Goal: Task Accomplishment & Management: Complete application form

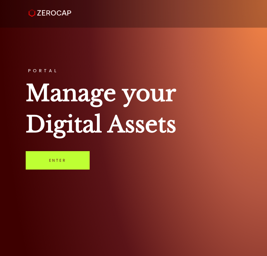
click at [65, 159] on link "Enter" at bounding box center [58, 160] width 64 height 18
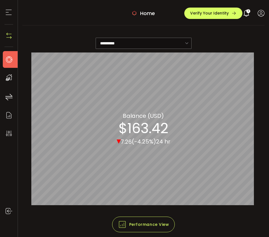
click at [8, 57] on icon at bounding box center [9, 59] width 8 height 8
click at [11, 16] on div at bounding box center [8, 12] width 9 height 25
click at [11, 15] on use at bounding box center [9, 12] width 6 height 5
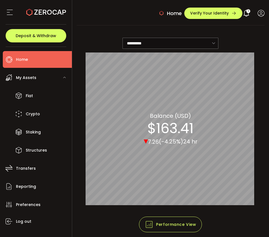
click at [32, 84] on div "My Assets" at bounding box center [37, 77] width 69 height 17
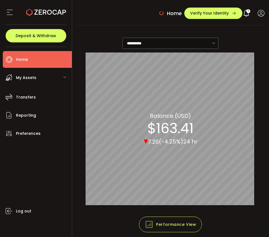
click at [25, 80] on span "My Assets" at bounding box center [26, 78] width 20 height 8
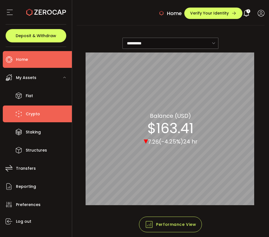
click at [31, 110] on span "Crypto" at bounding box center [33, 114] width 14 height 8
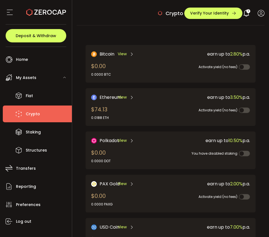
click at [46, 14] on icon at bounding box center [46, 12] width 40 height 40
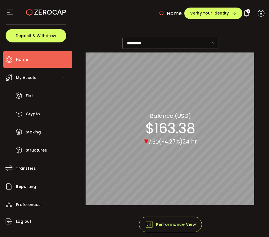
click at [10, 11] on icon at bounding box center [10, 12] width 8 height 8
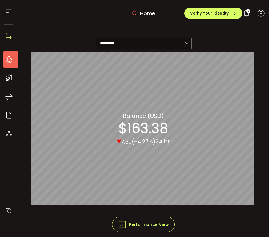
click at [243, 15] on use at bounding box center [245, 13] width 5 height 7
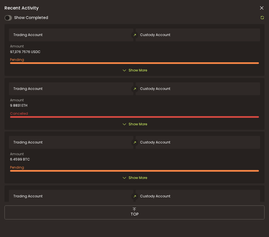
click at [261, 10] on icon at bounding box center [262, 8] width 6 height 6
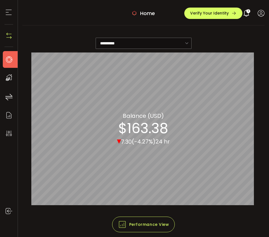
click at [10, 77] on use at bounding box center [9, 78] width 6 height 6
click at [11, 98] on icon at bounding box center [9, 97] width 8 height 8
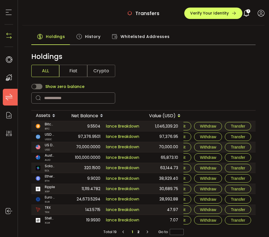
click at [13, 36] on img at bounding box center [9, 36] width 8 height 8
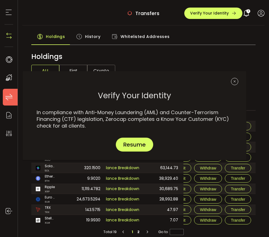
click at [11, 36] on div "Verify Your Identity In compliance with Anti-Money Laundering (AML) and Counter…" at bounding box center [134, 118] width 269 height 237
click at [232, 80] on icon "Close" at bounding box center [234, 81] width 7 height 7
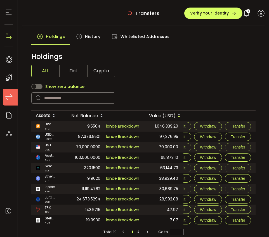
click at [5, 11] on icon at bounding box center [8, 12] width 8 height 8
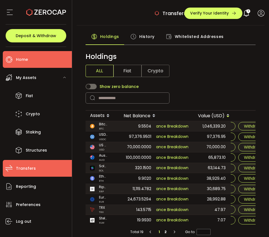
click at [30, 63] on li "Home" at bounding box center [37, 59] width 69 height 17
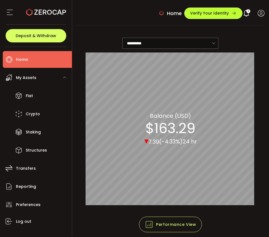
click at [203, 17] on button "Verify Your Identity" at bounding box center [213, 13] width 58 height 11
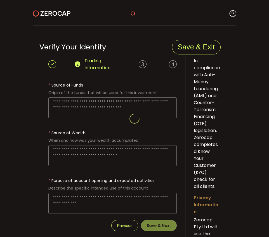
type textarea "**********"
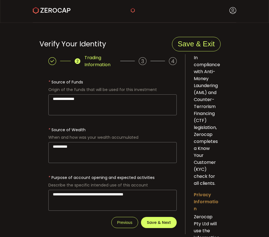
scroll to position [3, 0]
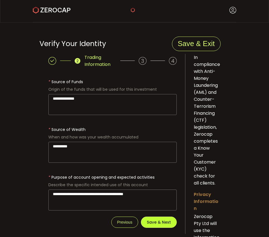
click at [158, 218] on button "Save & Next" at bounding box center [159, 222] width 36 height 11
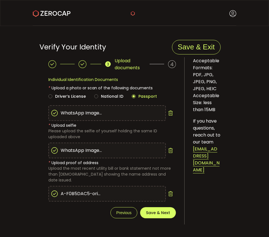
click at [152, 200] on div "* Upload proof of address Upload the most recent utility bill or bank statement…" at bounding box center [111, 182] width 127 height 49
click at [154, 211] on span "Save & Next" at bounding box center [158, 213] width 24 height 4
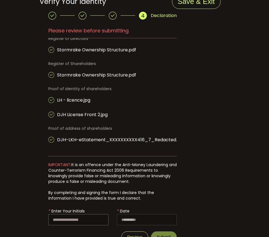
scroll to position [65, 0]
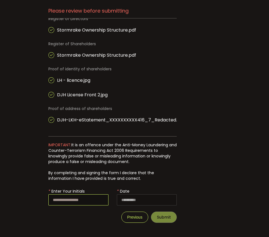
click at [78, 200] on input "text" at bounding box center [78, 199] width 60 height 11
drag, startPoint x: 82, startPoint y: 202, endPoint x: 52, endPoint y: 202, distance: 29.9
click at [52, 202] on input "********" at bounding box center [78, 199] width 60 height 11
type input "**"
click at [154, 214] on button "Submit" at bounding box center [164, 217] width 26 height 11
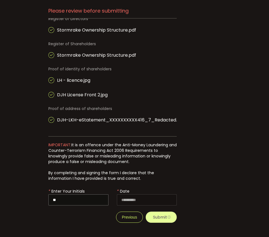
click at [158, 216] on span "Submit" at bounding box center [161, 217] width 31 height 11
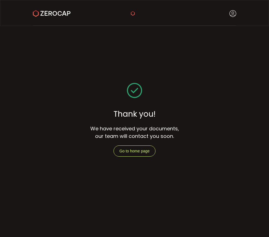
scroll to position [0, 0]
click at [144, 152] on span "Go to home page" at bounding box center [134, 151] width 30 height 4
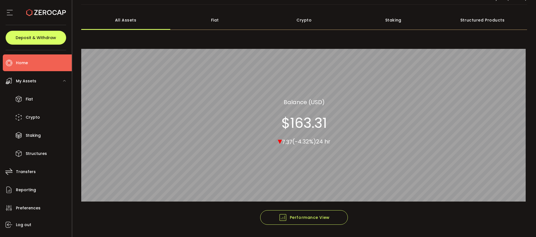
scroll to position [38, 0]
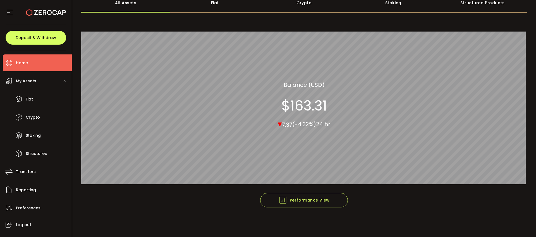
click at [47, 72] on ul "Home Trading My Assets Fiat Crypto Staking Structures Transfers Reporting Prefe…" at bounding box center [36, 143] width 72 height 187
click at [48, 75] on div "My Assets" at bounding box center [37, 81] width 69 height 17
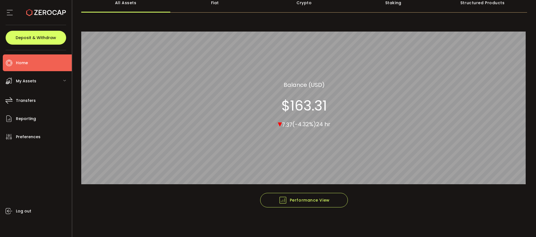
click at [48, 77] on div "My Assets" at bounding box center [37, 81] width 69 height 17
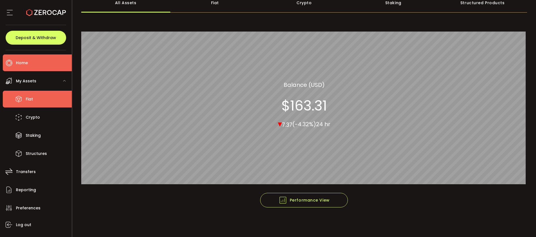
click at [45, 97] on li "Fiat" at bounding box center [37, 99] width 69 height 17
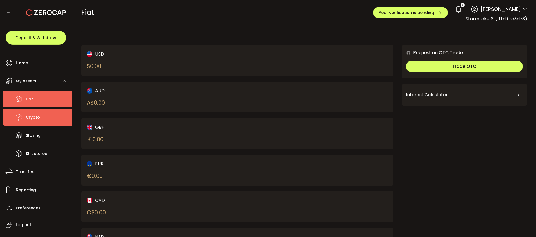
click at [45, 116] on li "Crypto" at bounding box center [37, 117] width 69 height 17
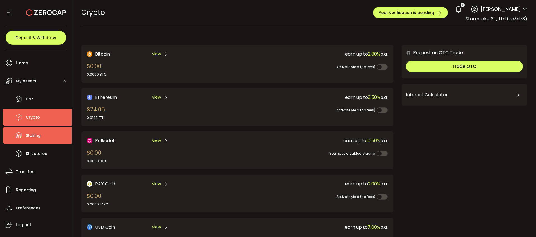
click at [35, 137] on span "Staking" at bounding box center [33, 136] width 15 height 8
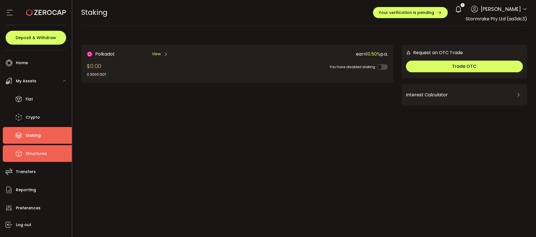
click at [39, 150] on span "Structures" at bounding box center [36, 154] width 21 height 8
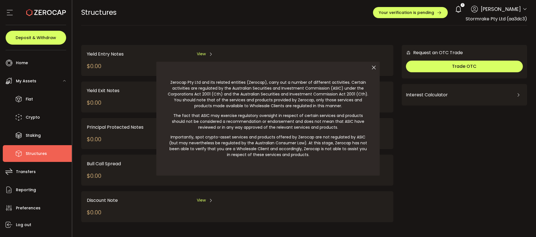
click at [46, 169] on div at bounding box center [268, 118] width 536 height 237
click at [46, 172] on div at bounding box center [268, 118] width 536 height 237
click at [33, 175] on div at bounding box center [268, 118] width 536 height 237
click at [26, 172] on div at bounding box center [268, 118] width 536 height 237
click at [28, 60] on div at bounding box center [268, 118] width 536 height 237
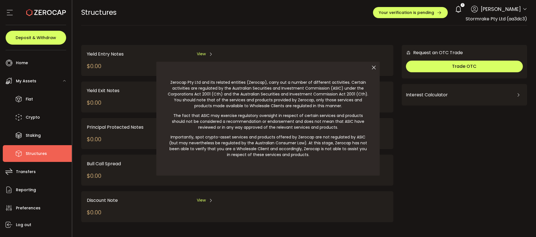
click at [28, 62] on div at bounding box center [268, 118] width 536 height 237
click at [29, 63] on div at bounding box center [268, 118] width 536 height 237
click at [268, 69] on icon at bounding box center [374, 68] width 12 height 12
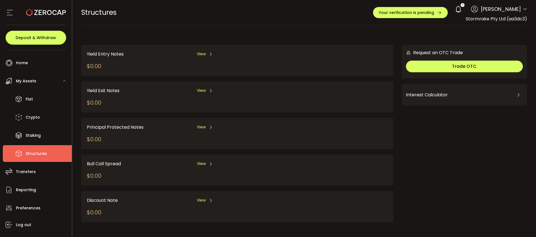
click at [33, 85] on div "My Assets" at bounding box center [37, 81] width 69 height 17
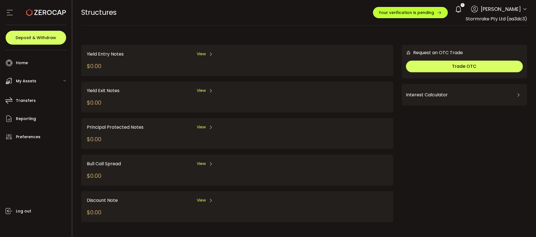
click at [268, 15] on button "Your verification is pending" at bounding box center [410, 12] width 75 height 11
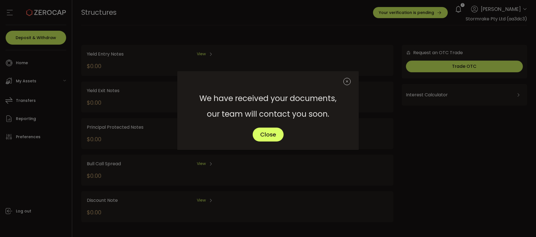
click at [268, 83] on icon "Close" at bounding box center [347, 81] width 7 height 7
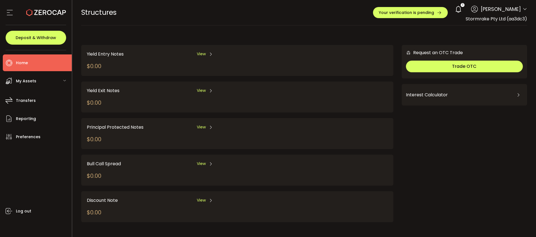
click at [43, 68] on li "Home" at bounding box center [37, 62] width 69 height 17
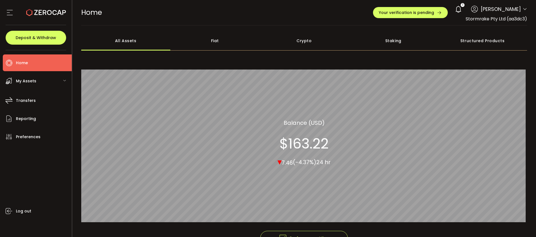
click at [268, 38] on div "Crypto" at bounding box center [304, 41] width 89 height 20
click at [32, 86] on div "My Assets" at bounding box center [37, 81] width 69 height 17
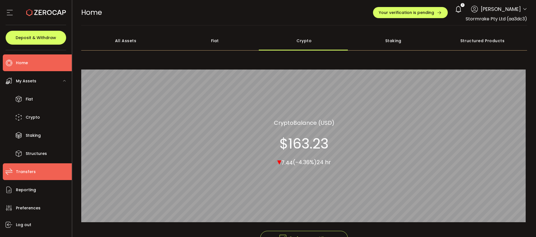
click at [38, 178] on li "Transfers" at bounding box center [37, 171] width 69 height 17
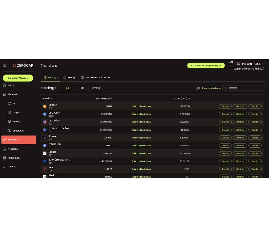
scroll to position [14, 0]
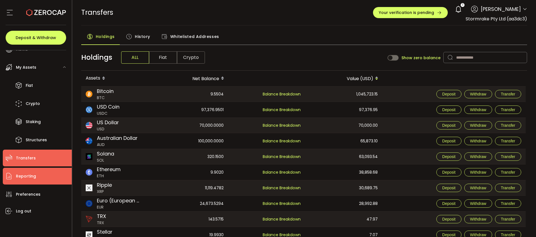
click at [38, 178] on li "Reporting" at bounding box center [37, 176] width 69 height 17
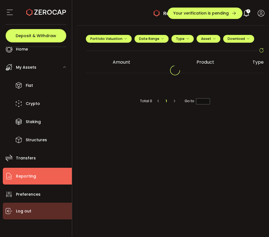
scroll to position [10, 0]
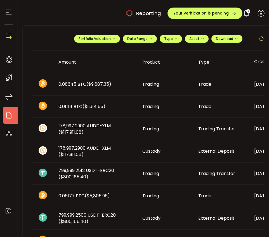
click at [244, 12] on icon at bounding box center [246, 13] width 8 height 8
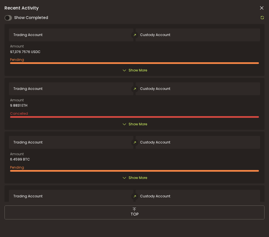
click at [261, 10] on icon at bounding box center [262, 8] width 6 height 6
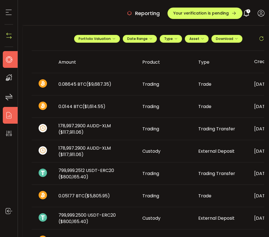
click at [9, 62] on icon at bounding box center [9, 59] width 8 height 8
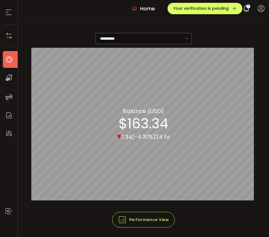
scroll to position [12, 0]
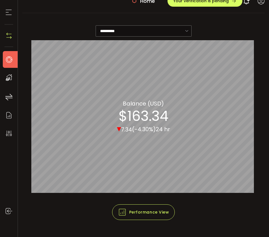
click at [8, 81] on icon at bounding box center [9, 77] width 8 height 8
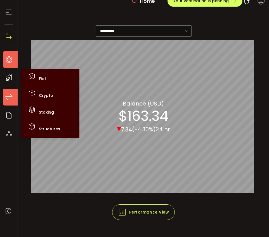
click at [10, 101] on icon at bounding box center [9, 97] width 8 height 8
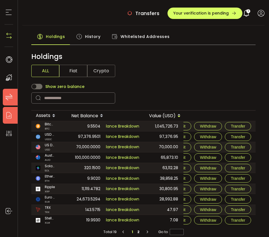
click at [8, 112] on use at bounding box center [8, 115] width 5 height 6
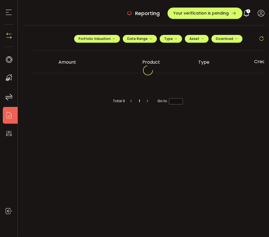
click at [13, 16] on icon at bounding box center [8, 12] width 8 height 8
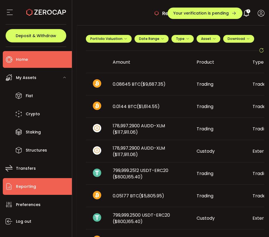
click at [25, 62] on span "Home" at bounding box center [22, 60] width 12 height 8
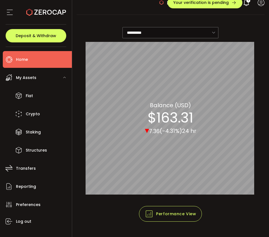
scroll to position [12, 0]
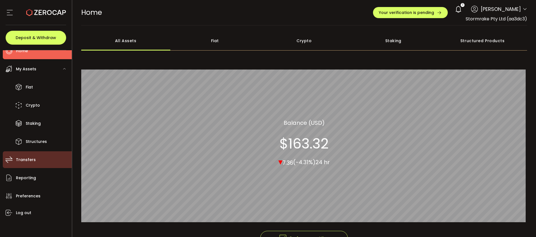
scroll to position [14, 0]
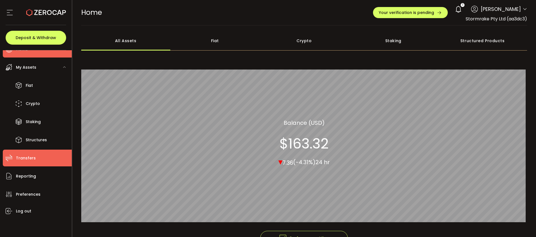
click at [39, 161] on li "Transfers" at bounding box center [37, 158] width 69 height 17
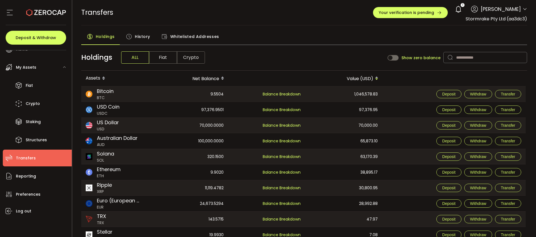
click at [144, 35] on span "History" at bounding box center [142, 36] width 15 height 11
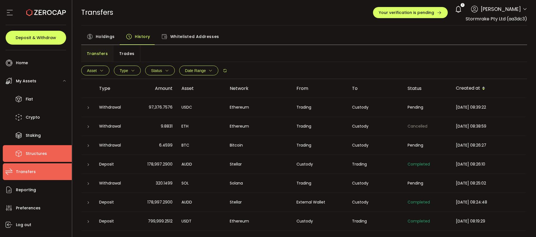
click at [40, 154] on span "Structures" at bounding box center [36, 154] width 21 height 8
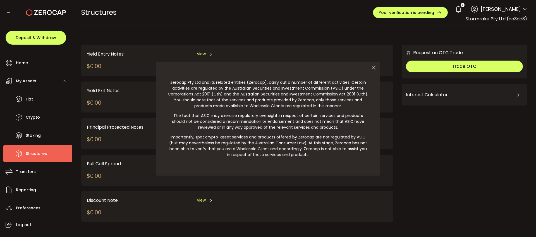
click at [40, 116] on div at bounding box center [268, 118] width 536 height 237
click at [28, 67] on div at bounding box center [268, 118] width 536 height 237
click at [27, 62] on div at bounding box center [268, 118] width 536 height 237
click at [378, 67] on icon at bounding box center [374, 68] width 12 height 12
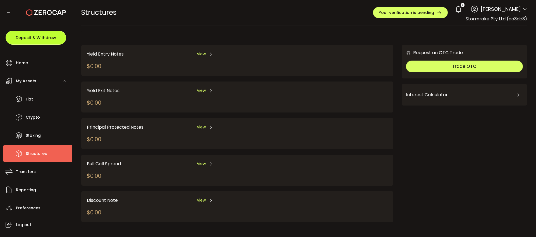
click at [33, 41] on button "Deposit & Withdraw" at bounding box center [36, 38] width 61 height 14
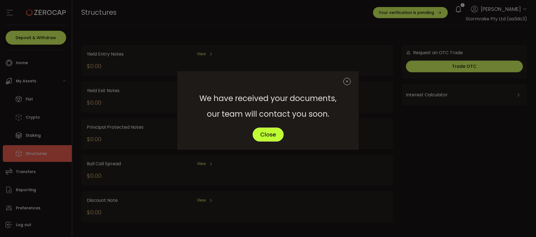
click at [270, 137] on span "Close" at bounding box center [268, 135] width 16 height 6
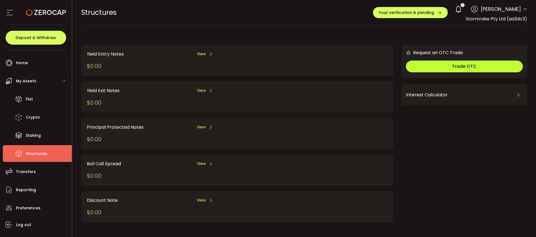
click at [447, 66] on button "Trade OTC" at bounding box center [464, 67] width 117 height 12
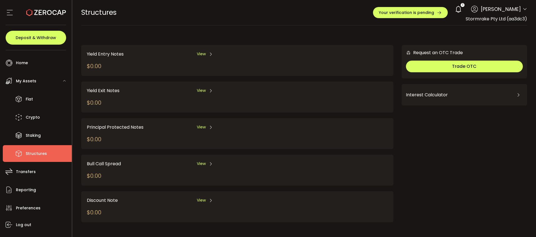
click at [438, 7] on div "Your verification is pending 3 [PERSON_NAME] Account Stormrake Pty Ltd (aa3dc3)…" at bounding box center [434, 12] width 123 height 19
click at [327, 23] on div "STRUCTURES Buy Power $0.00 USD Structures Structures Your verification is pendi…" at bounding box center [304, 12] width 446 height 25
click at [455, 7] on icon at bounding box center [459, 9] width 8 height 8
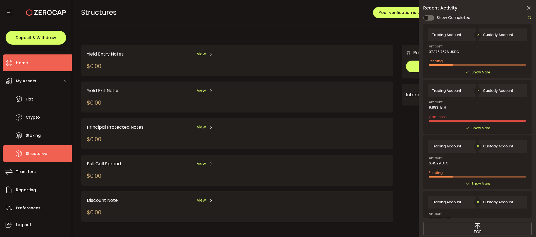
click at [32, 63] on li "Home" at bounding box center [37, 62] width 69 height 17
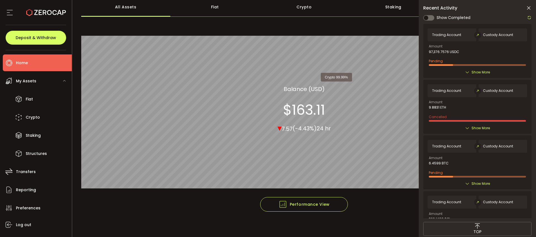
scroll to position [38, 0]
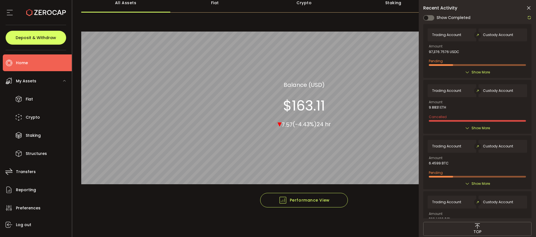
click at [530, 9] on icon at bounding box center [529, 8] width 6 height 6
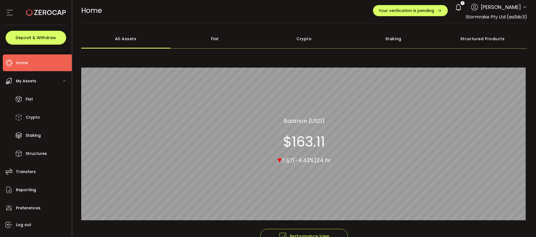
scroll to position [0, 0]
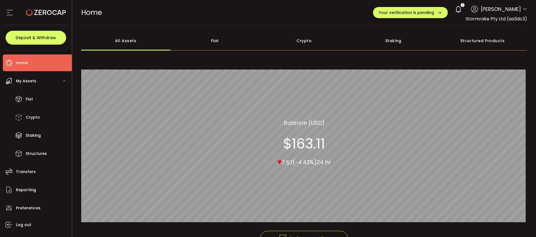
click at [455, 11] on icon at bounding box center [459, 9] width 8 height 8
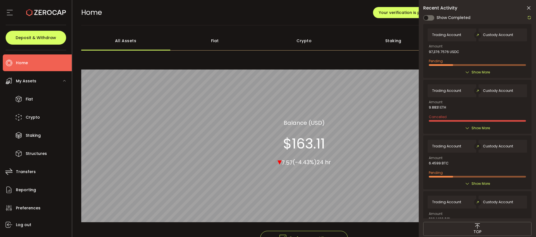
click at [523, 8] on div "Recent Activity" at bounding box center [477, 8] width 108 height 6
click at [527, 9] on icon at bounding box center [529, 8] width 6 height 6
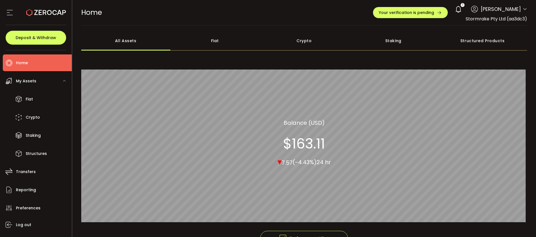
click at [44, 84] on div "My Assets" at bounding box center [37, 81] width 69 height 17
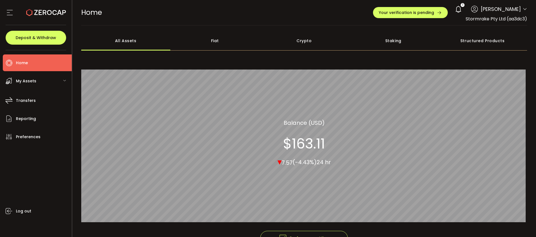
click at [44, 84] on div "My Assets" at bounding box center [37, 81] width 69 height 17
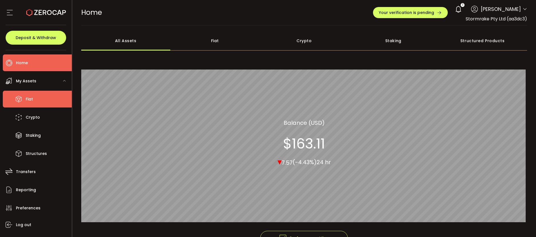
click at [41, 98] on li "Fiat" at bounding box center [37, 99] width 69 height 17
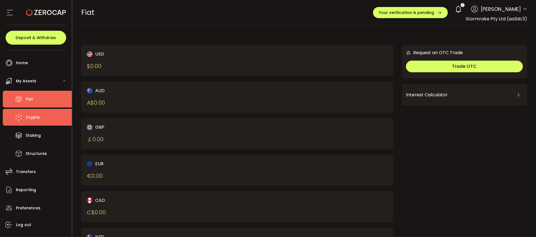
click at [44, 114] on li "Crypto" at bounding box center [37, 117] width 69 height 17
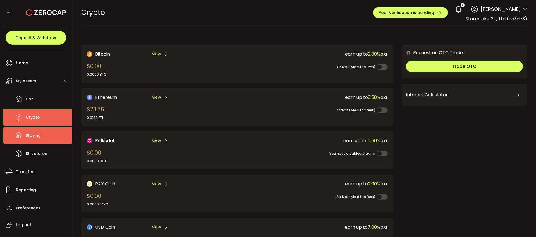
click at [47, 129] on li "Staking" at bounding box center [37, 135] width 69 height 17
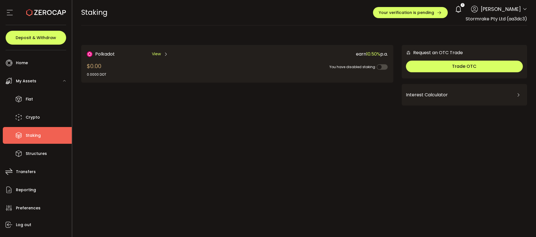
click at [53, 142] on li "Staking" at bounding box center [37, 135] width 69 height 17
click at [55, 151] on li "Structures" at bounding box center [37, 153] width 69 height 17
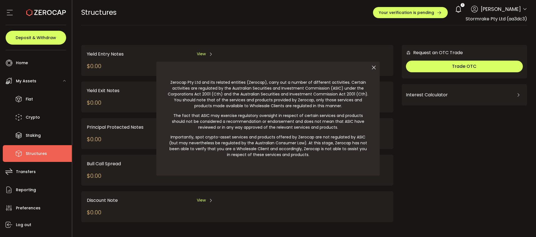
click at [51, 170] on div at bounding box center [268, 118] width 536 height 237
click at [48, 175] on div at bounding box center [268, 118] width 536 height 237
click at [19, 170] on div at bounding box center [268, 118] width 536 height 237
click at [373, 70] on icon at bounding box center [374, 68] width 12 height 12
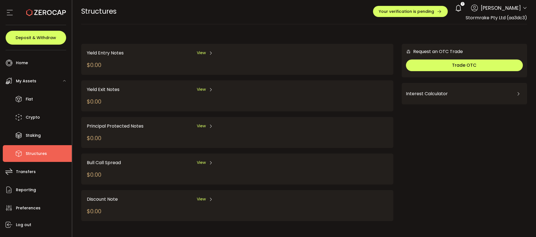
scroll to position [2, 0]
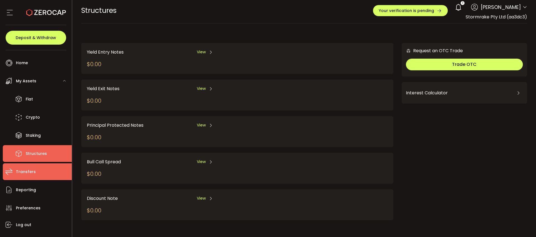
click at [41, 168] on li "Transfers" at bounding box center [37, 171] width 69 height 17
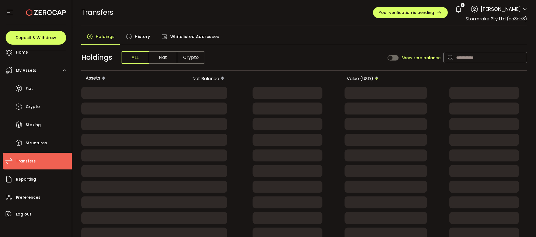
scroll to position [14, 0]
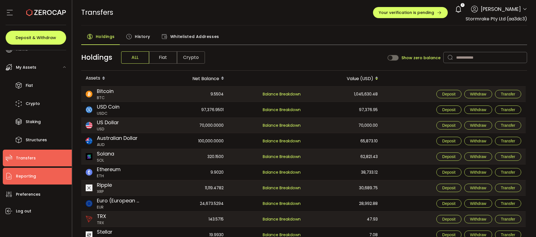
click at [44, 182] on li "Reporting" at bounding box center [37, 176] width 69 height 17
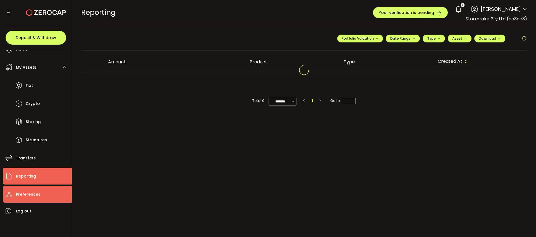
click at [46, 189] on li "Preferences" at bounding box center [37, 194] width 69 height 17
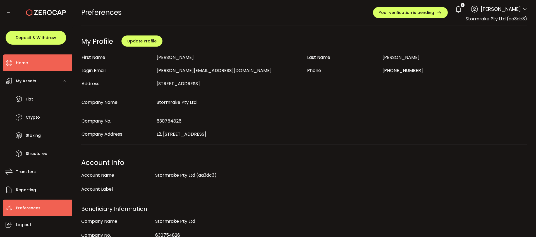
click at [43, 67] on li "Home" at bounding box center [37, 62] width 69 height 17
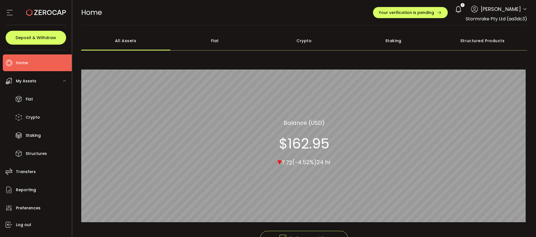
click at [455, 13] on icon at bounding box center [459, 9] width 8 height 8
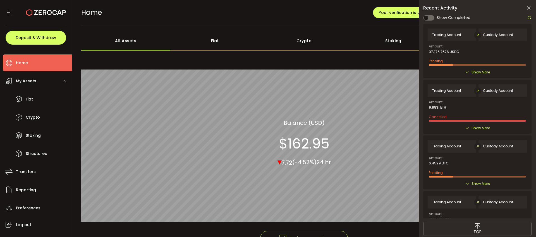
click at [528, 8] on icon at bounding box center [529, 8] width 6 height 6
